Goal: Task Accomplishment & Management: Manage account settings

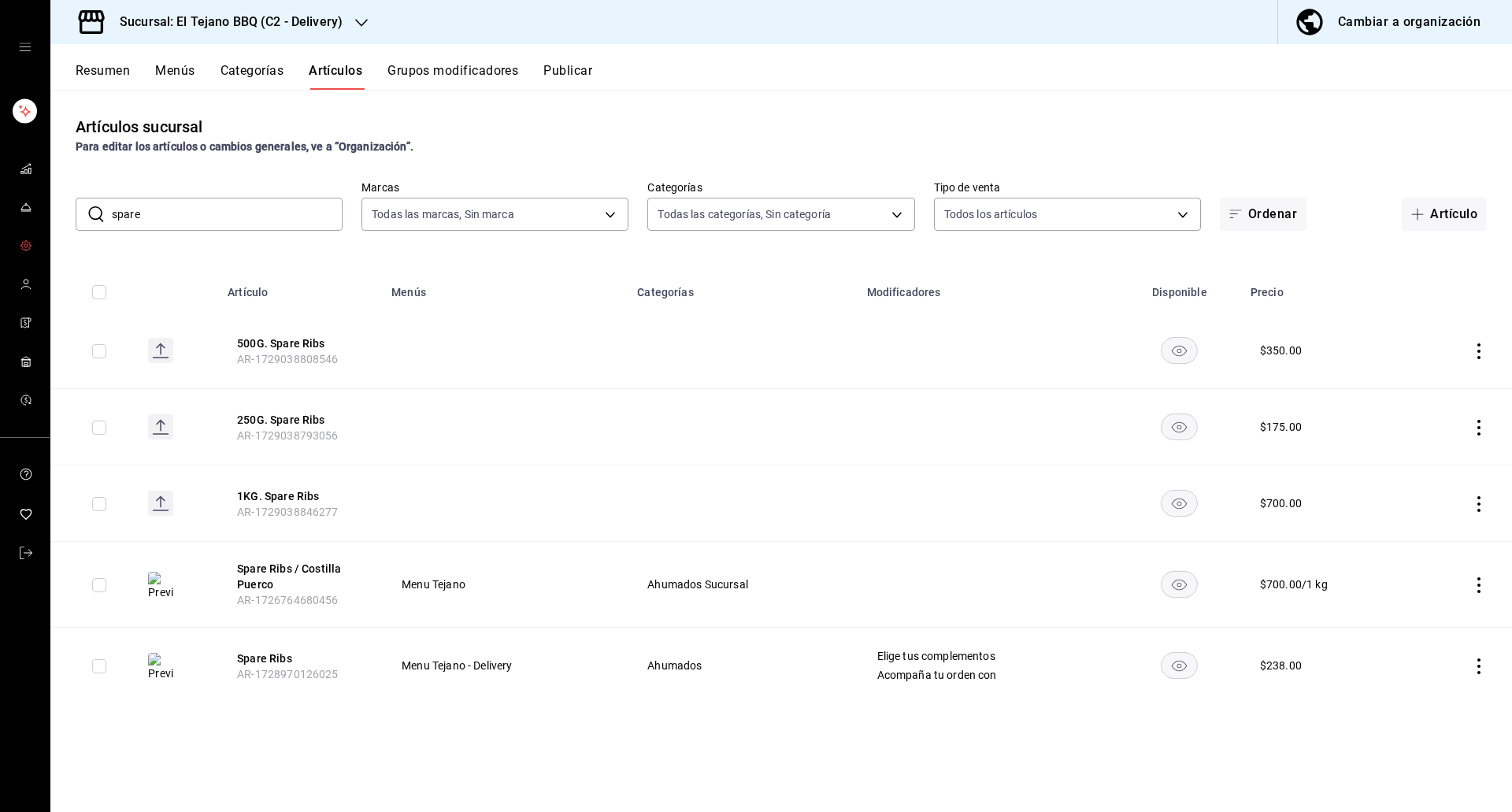
click at [22, 263] on link "mailbox folders" at bounding box center [25, 247] width 50 height 34
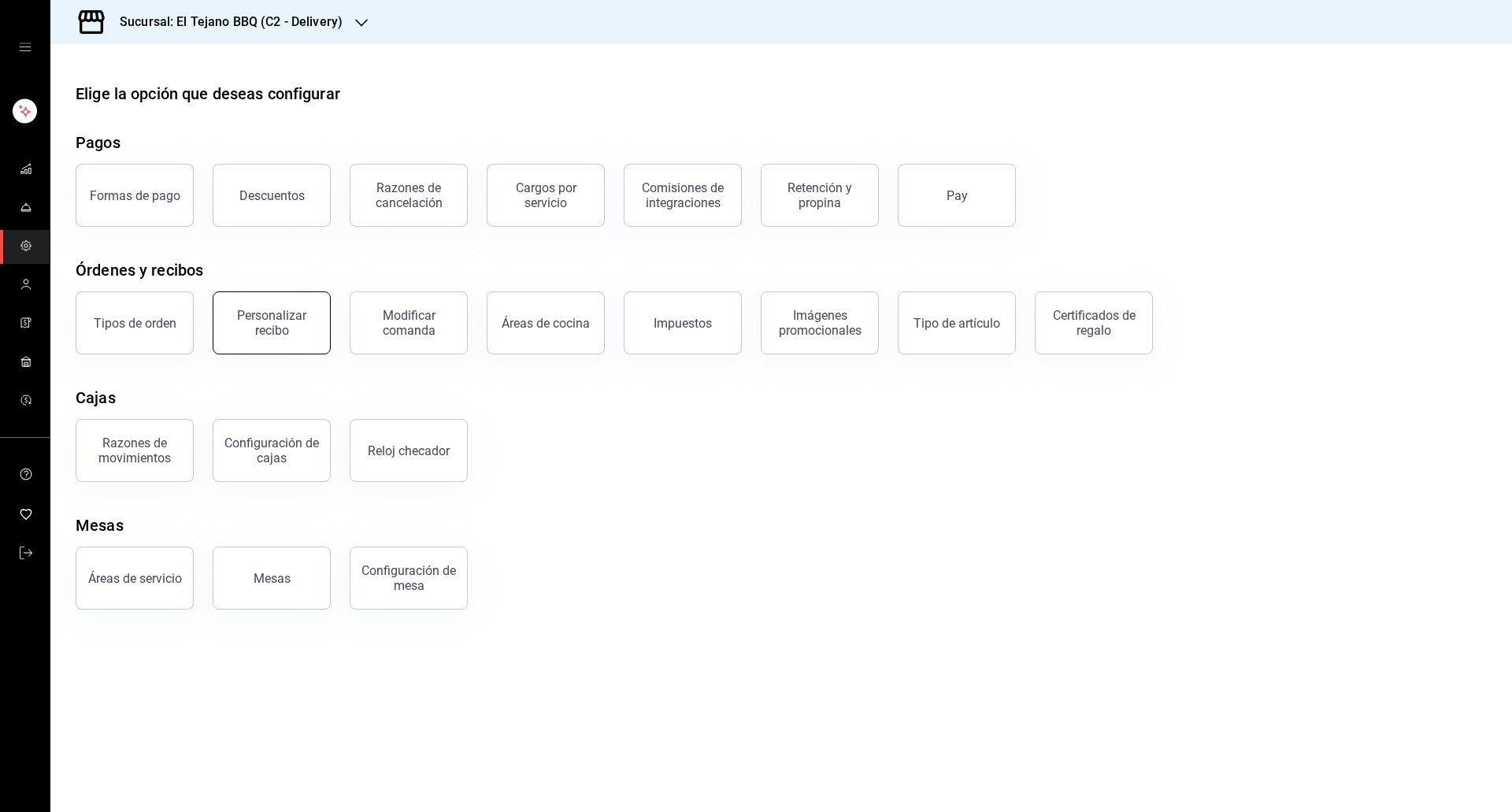
click at [258, 339] on button "Personalizar recibo" at bounding box center [272, 322] width 118 height 63
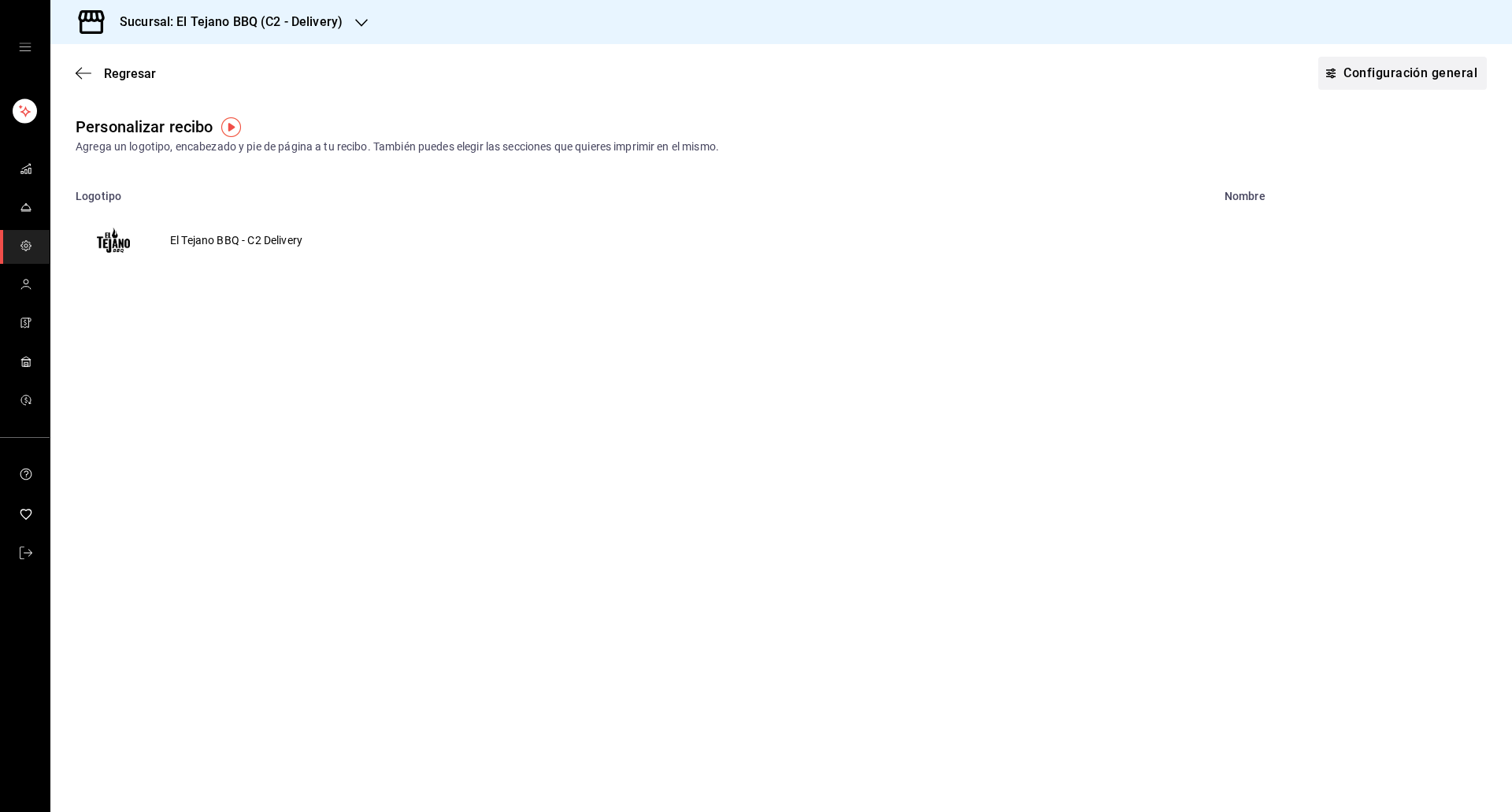
click at [1423, 83] on link "Configuración general" at bounding box center [1402, 73] width 168 height 33
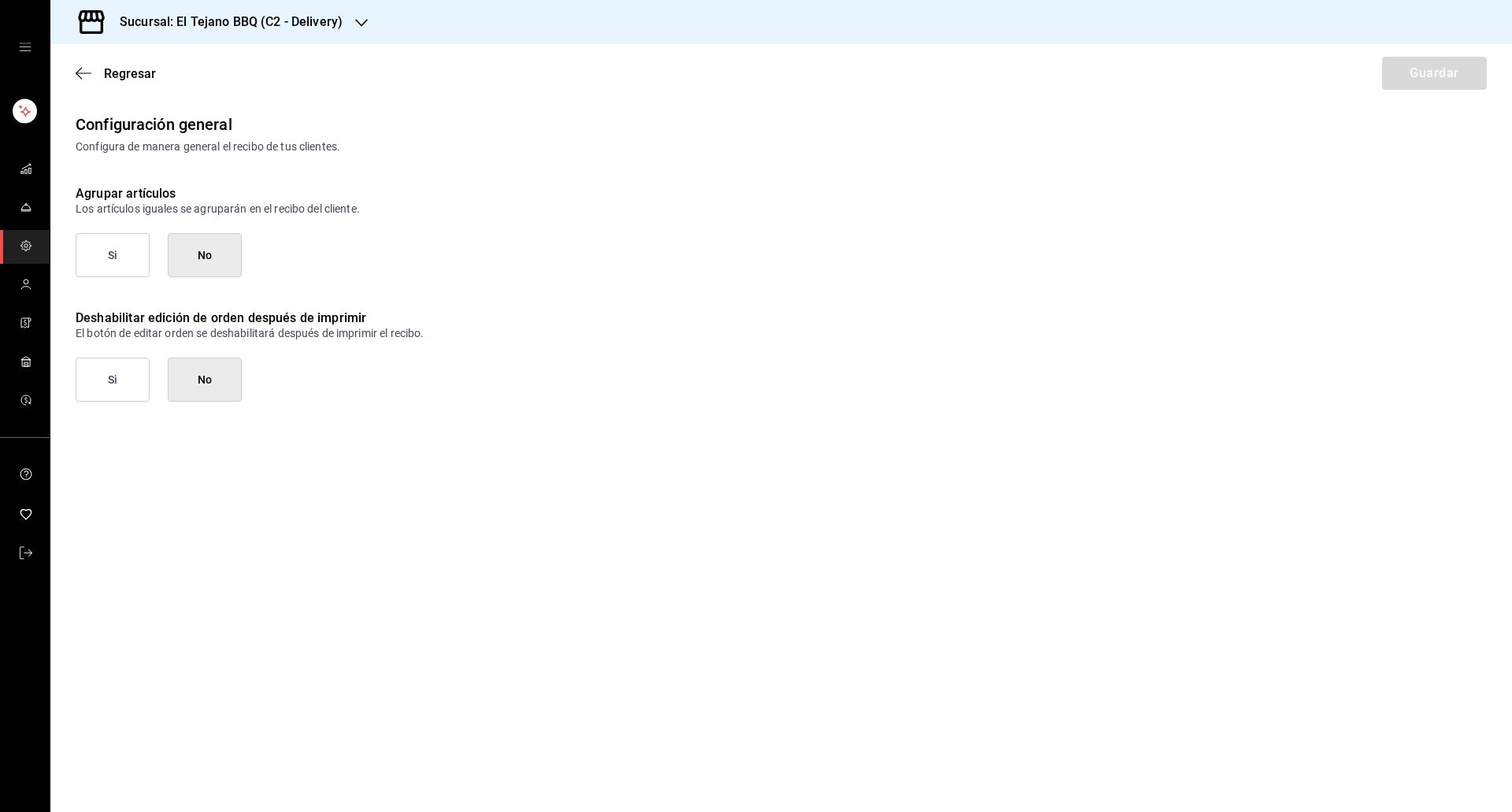
click at [89, 84] on div "Regresar Guardar" at bounding box center [782, 73] width 1462 height 58
click at [80, 69] on icon "button" at bounding box center [78, 74] width 6 height 12
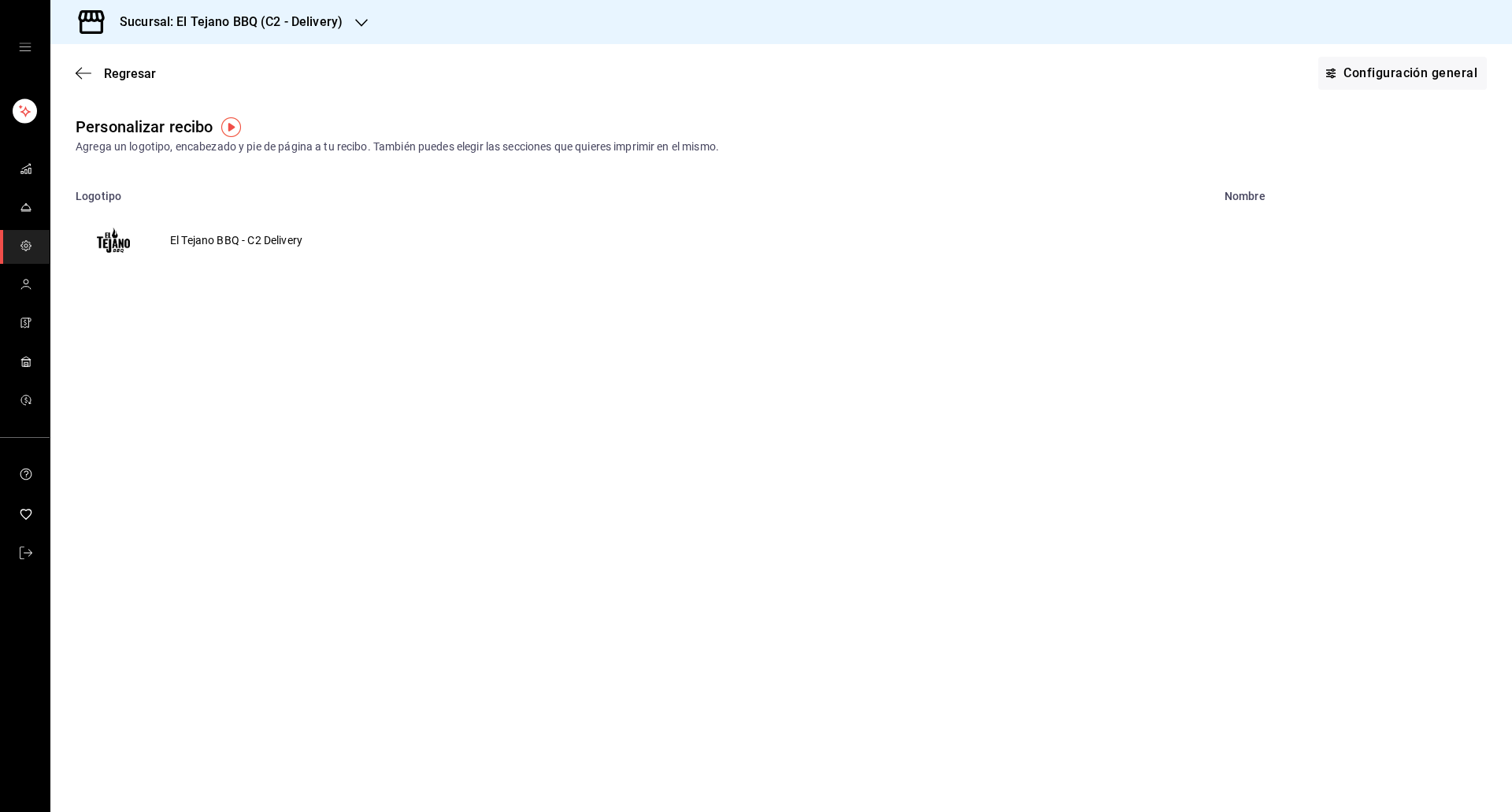
click at [167, 234] on td "El Tejano BBQ - C2 Delivery" at bounding box center [236, 239] width 170 height 75
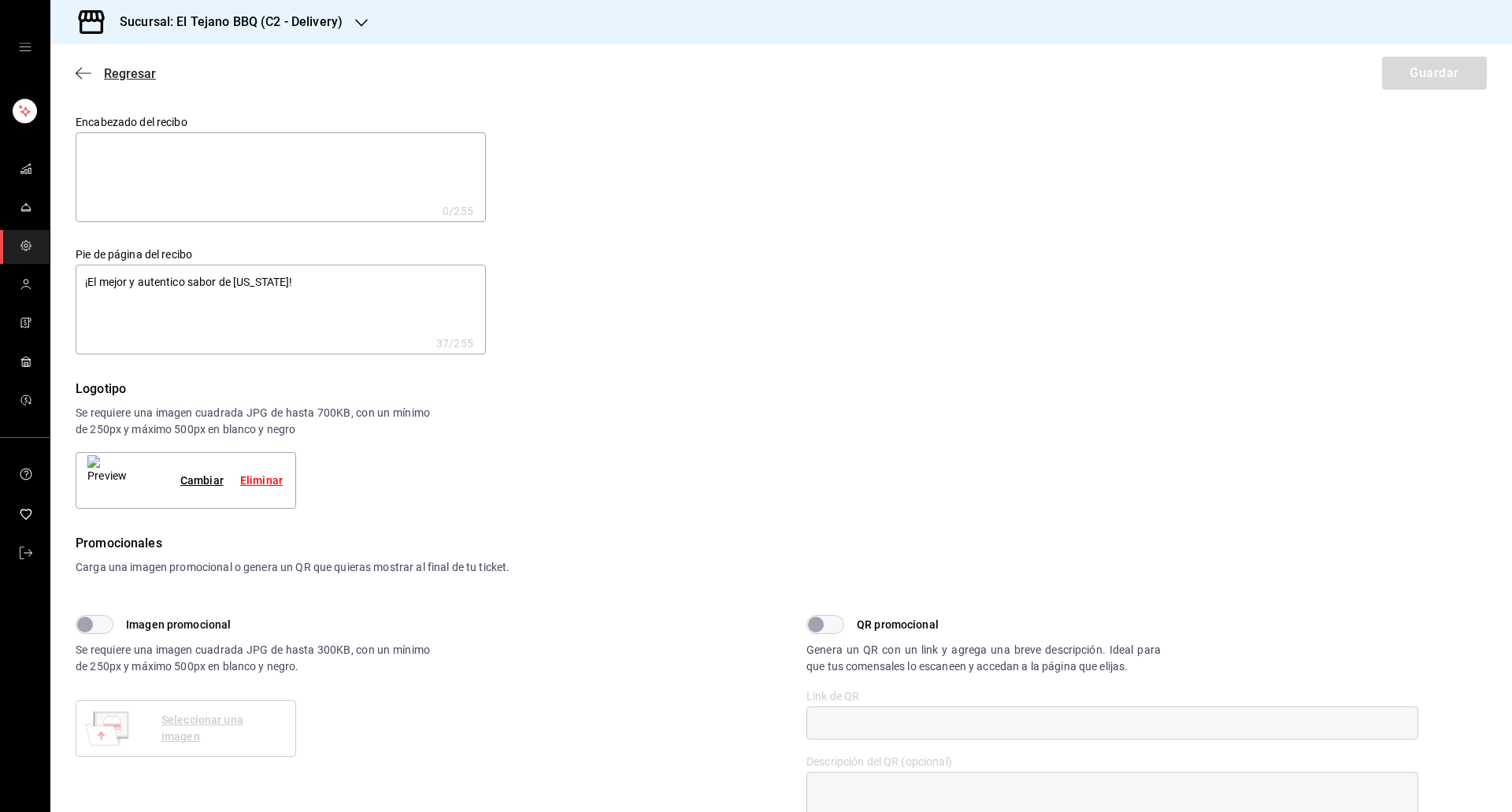
type textarea "x"
